Goal: Information Seeking & Learning: Learn about a topic

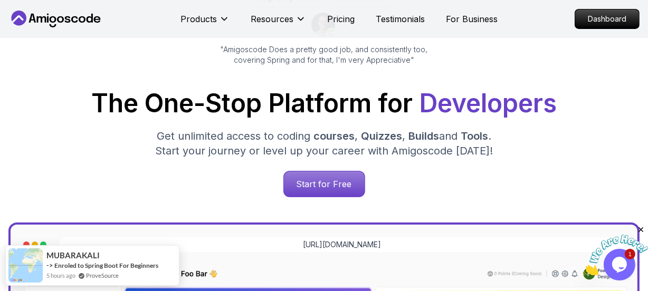
scroll to position [138, 0]
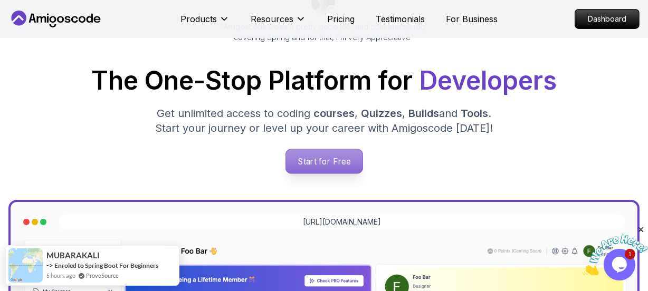
click at [321, 155] on p "Start for Free" at bounding box center [324, 161] width 77 height 24
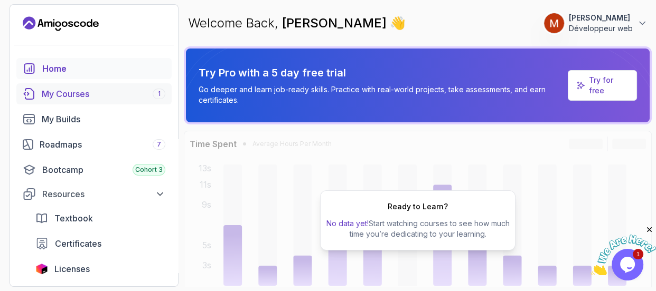
click at [155, 84] on link "My Courses 1" at bounding box center [93, 93] width 155 height 21
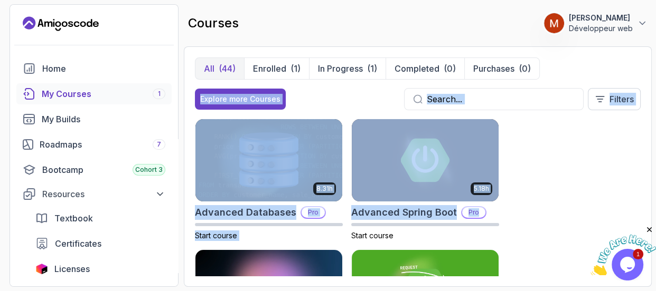
drag, startPoint x: 652, startPoint y: 64, endPoint x: 582, endPoint y: 204, distance: 156.0
click at [582, 204] on section "11 Points 1 [PERSON_NAME] Développeur web Home My Courses 1 My Builds Roadmaps …" at bounding box center [328, 145] width 656 height 291
click at [582, 204] on div "8.31h Advanced Databases Pro Start course 5.18h Advanced Spring Boot Pro Start …" at bounding box center [418, 197] width 446 height 157
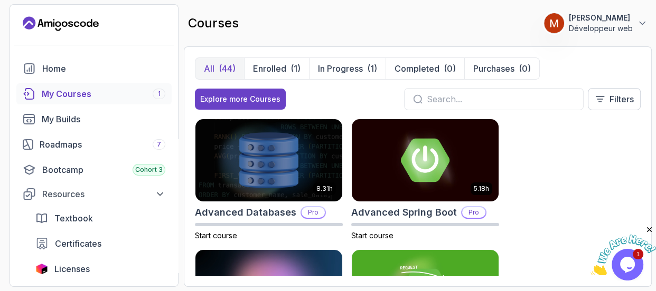
click at [647, 226] on icon "Close" at bounding box center [649, 230] width 10 height 10
click at [145, 89] on div "My Courses 1" at bounding box center [104, 94] width 124 height 13
click at [626, 257] on icon "Opens Chat This icon Opens the chat window." at bounding box center [627, 265] width 17 height 17
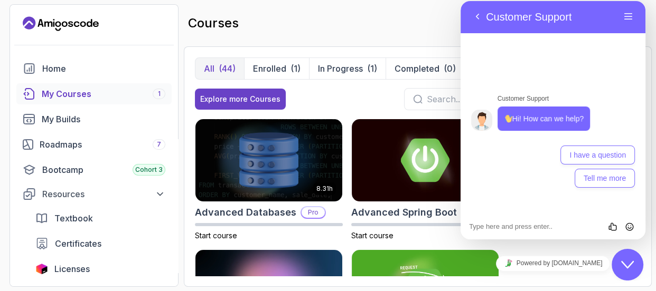
click at [133, 86] on link "My Courses 1" at bounding box center [93, 93] width 155 height 21
click at [108, 90] on div "My Courses 1" at bounding box center [104, 94] width 124 height 13
click at [453, 4] on div "courses 11 Points 1 Manuella Fotsing Développeur web" at bounding box center [418, 23] width 468 height 38
click at [476, 18] on button "Back" at bounding box center [477, 17] width 17 height 16
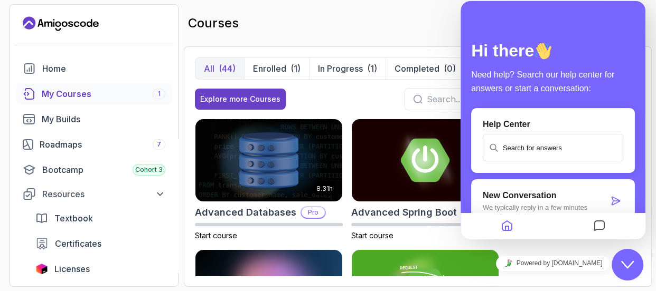
click at [625, 260] on icon "Close Chat This icon closes the chat window." at bounding box center [627, 265] width 13 height 13
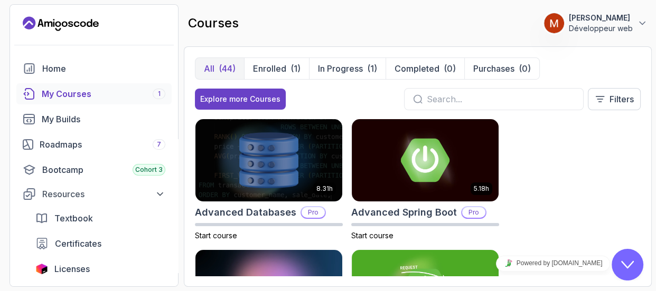
drag, startPoint x: 614, startPoint y: 149, endPoint x: 646, endPoint y: 139, distance: 33.4
click at [646, 139] on div "All (44) Enrolled (1) In Progress (1) Completed (0) Purchases (0) Explore more …" at bounding box center [418, 166] width 468 height 241
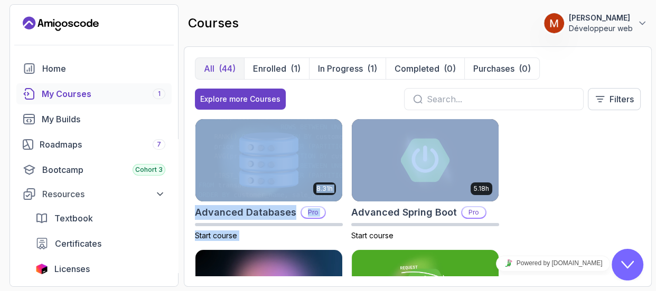
drag, startPoint x: 646, startPoint y: 171, endPoint x: 184, endPoint y: 189, distance: 462.8
click at [184, 189] on div "All (44) Enrolled (1) In Progress (1) Completed (0) Purchases (0) Explore more …" at bounding box center [418, 166] width 468 height 241
click at [151, 216] on div "Textbook" at bounding box center [109, 218] width 111 height 13
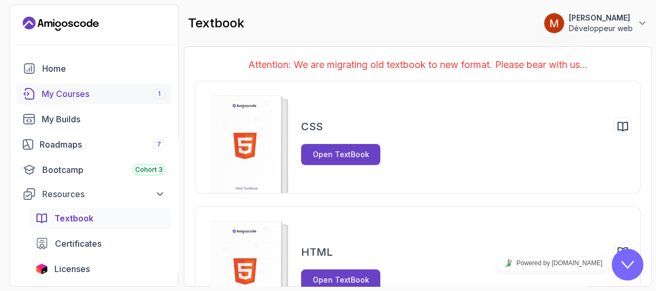
click at [141, 94] on div "My Courses 1" at bounding box center [104, 94] width 124 height 13
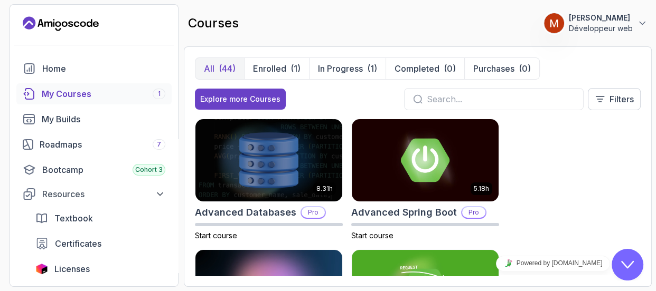
click at [155, 86] on link "My Courses 1" at bounding box center [93, 93] width 155 height 21
click at [155, 87] on link "My Courses 1" at bounding box center [93, 93] width 155 height 21
click at [51, 83] on link "My Courses 1" at bounding box center [93, 93] width 155 height 21
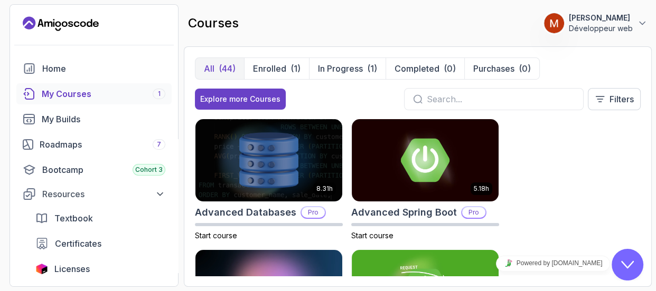
click at [51, 83] on link "My Courses 1" at bounding box center [93, 93] width 155 height 21
click at [44, 89] on div "My Courses 1" at bounding box center [104, 94] width 124 height 13
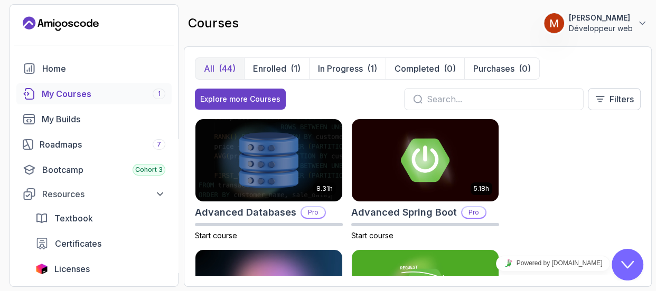
click at [44, 89] on div "My Courses 1" at bounding box center [104, 94] width 124 height 13
click at [43, 89] on div "My Courses 1" at bounding box center [104, 94] width 124 height 13
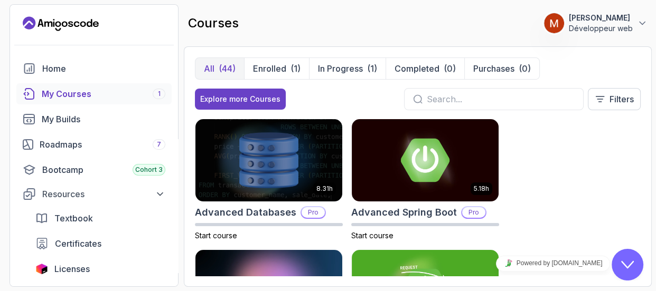
click at [648, 133] on section "11 Points 1 [PERSON_NAME] Développeur web Home My Courses 1 My Builds Roadmaps …" at bounding box center [328, 145] width 656 height 291
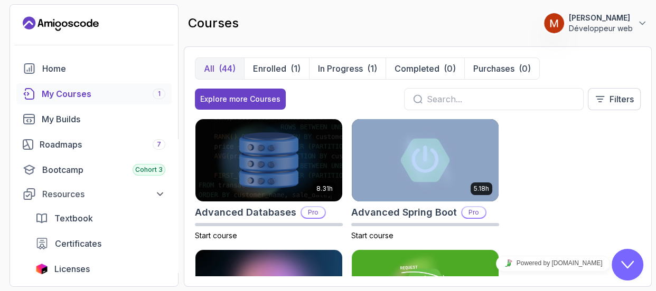
click at [591, 182] on div "8.31h Advanced Databases Pro Start course 5.18h Advanced Spring Boot Pro Start …" at bounding box center [418, 197] width 446 height 157
click at [590, 182] on div "8.31h Advanced Databases Pro Start course 5.18h Advanced Spring Boot Pro Start …" at bounding box center [418, 197] width 446 height 157
click at [593, 135] on div "8.31h Advanced Databases Pro Start course 5.18h Advanced Spring Boot Pro Start …" at bounding box center [418, 197] width 446 height 157
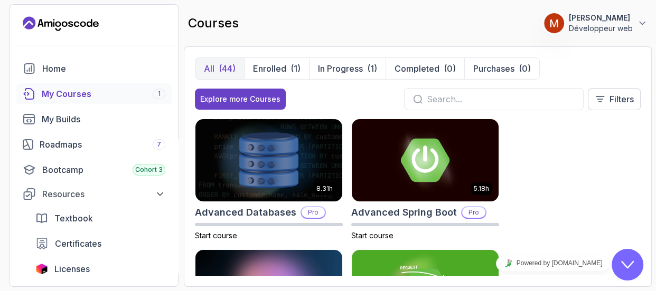
click at [648, 271] on section "11 Points 1 [PERSON_NAME] Développeur web Home My Courses 1 My Builds Roadmaps …" at bounding box center [328, 145] width 656 height 291
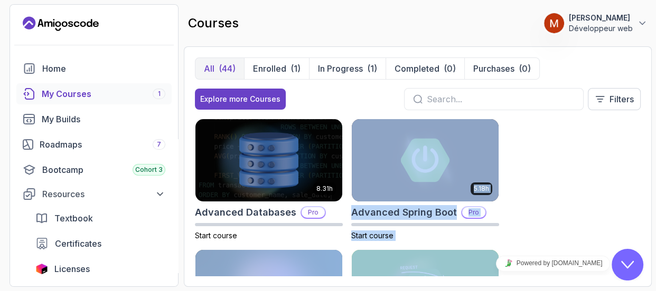
drag, startPoint x: 652, startPoint y: 271, endPoint x: 655, endPoint y: 190, distance: 81.3
click at [648, 190] on section "11 Points 1 [PERSON_NAME] Développeur web Home My Courses 1 My Builds Roadmaps …" at bounding box center [328, 145] width 656 height 291
click at [555, 198] on div "8.31h Advanced Databases Pro Start course 5.18h Advanced Spring Boot Pro Start …" at bounding box center [418, 197] width 446 height 157
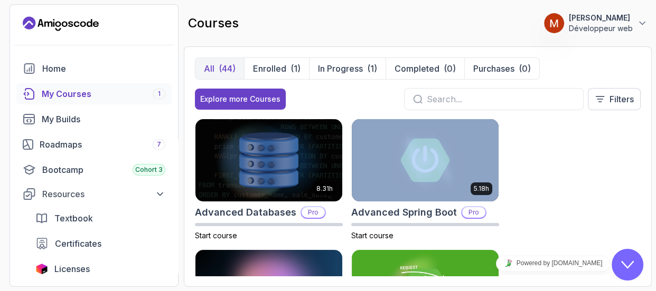
click at [554, 198] on div "8.31h Advanced Databases Pro Start course 5.18h Advanced Spring Boot Pro Start …" at bounding box center [418, 197] width 446 height 157
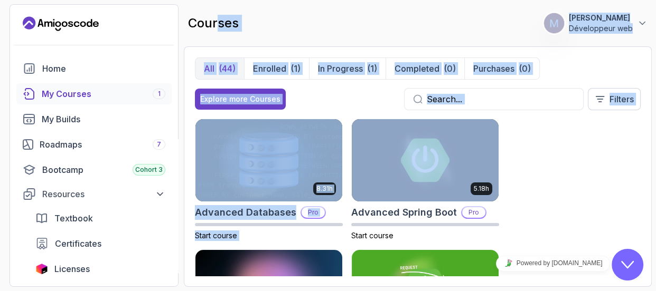
drag, startPoint x: 649, startPoint y: 130, endPoint x: 221, endPoint y: -31, distance: 457.9
click at [221, 0] on html "11 Points 1 [PERSON_NAME] Développeur web Home My Courses 1 My Builds Roadmaps …" at bounding box center [328, 145] width 656 height 291
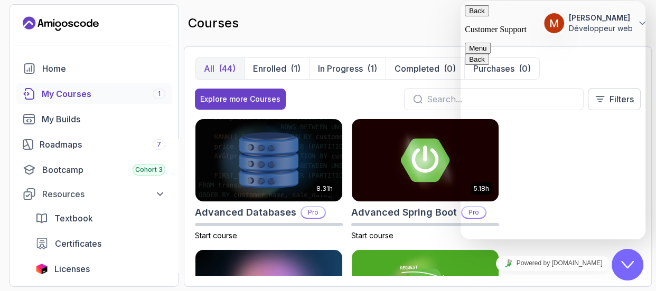
click at [78, 94] on div "My Courses 1" at bounding box center [104, 94] width 124 height 13
click at [61, 89] on div "My Courses 1" at bounding box center [104, 94] width 124 height 13
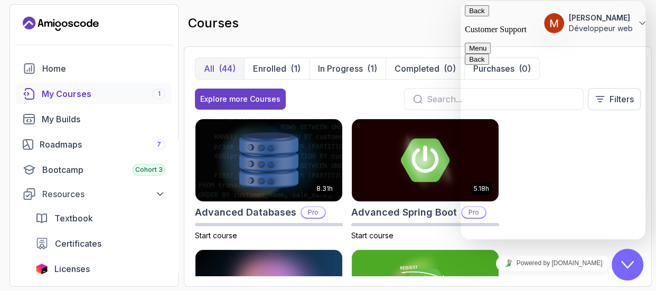
click at [61, 89] on div "My Courses 1" at bounding box center [104, 94] width 124 height 13
click at [143, 90] on div "My Courses 1" at bounding box center [104, 94] width 124 height 13
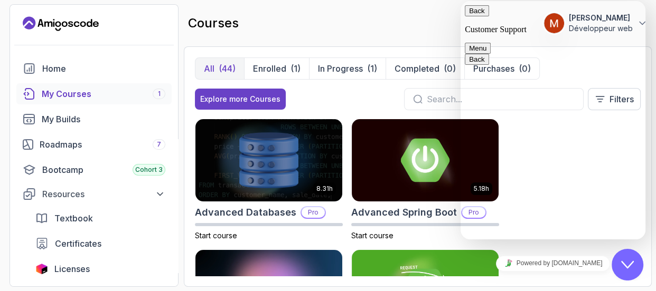
click at [629, 274] on button "Close Chat This icon closes the chat window." at bounding box center [627, 265] width 32 height 32
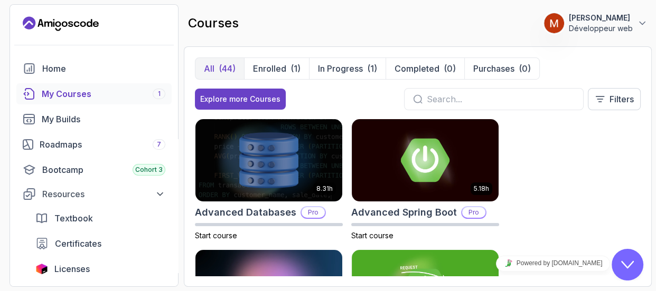
drag, startPoint x: 654, startPoint y: 179, endPoint x: 655, endPoint y: 197, distance: 18.5
click at [655, 197] on section "11 Points 1 [PERSON_NAME] Développeur web Home My Courses 1 My Builds Roadmaps …" at bounding box center [328, 145] width 656 height 291
click at [654, 199] on section "11 Points 1 [PERSON_NAME] Développeur web Home My Courses 1 My Builds Roadmaps …" at bounding box center [328, 145] width 656 height 291
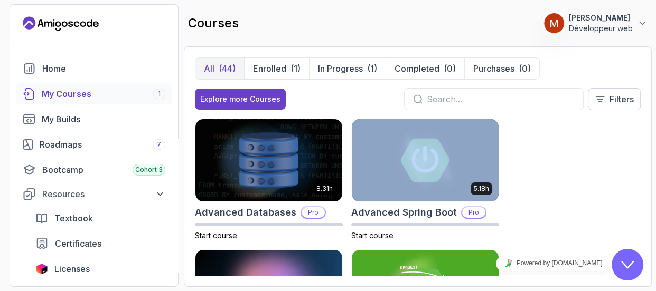
click at [146, 96] on div "My Courses 1" at bounding box center [104, 94] width 124 height 13
drag, startPoint x: 146, startPoint y: 96, endPoint x: 649, endPoint y: 204, distance: 515.1
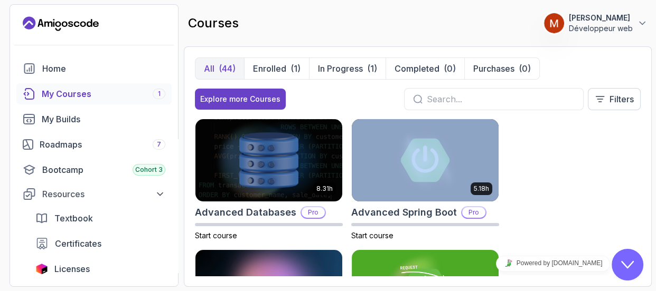
click at [649, 204] on section "11 Points 1 [PERSON_NAME] Développeur web Home My Courses 1 My Builds Roadmaps …" at bounding box center [328, 145] width 656 height 291
drag, startPoint x: 649, startPoint y: 204, endPoint x: 636, endPoint y: 42, distance: 162.6
click at [636, 42] on main "courses 11 Points 1 [PERSON_NAME] Développeur web All (44) Enrolled (1) In Prog…" at bounding box center [418, 145] width 468 height 283
click at [635, 42] on main "courses 11 Points 1 [PERSON_NAME] Développeur web All (44) Enrolled (1) In Prog…" at bounding box center [418, 145] width 468 height 283
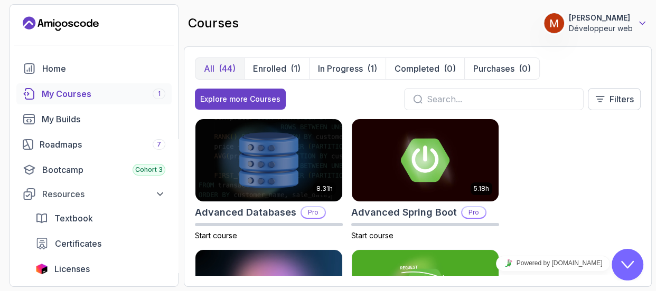
click at [643, 18] on icon at bounding box center [642, 23] width 11 height 11
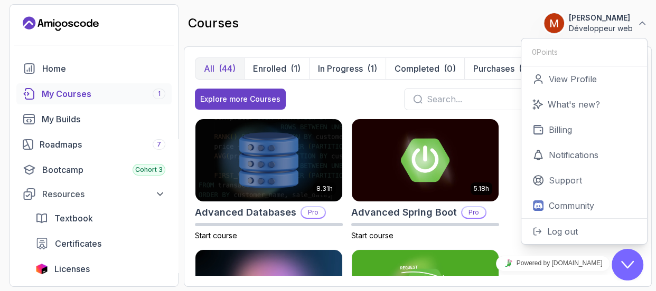
click at [505, 30] on div "courses 11 Points 1 [PERSON_NAME] Développeur web 0 Points View Profile What's …" at bounding box center [418, 23] width 468 height 38
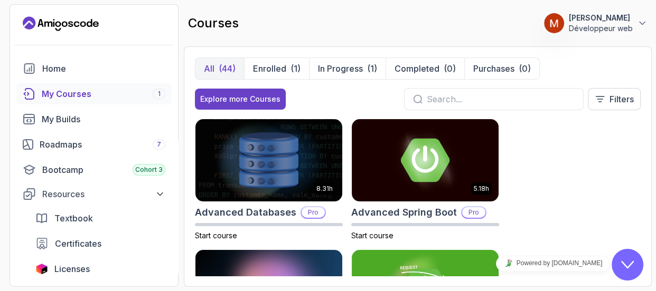
click at [650, 117] on div "All (44) Enrolled (1) In Progress (1) Completed (0) Purchases (0) Explore more …" at bounding box center [418, 166] width 468 height 241
